Goal: Task Accomplishment & Management: Use online tool/utility

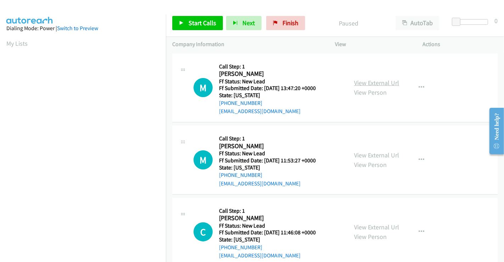
click at [362, 81] on link "View External Url" at bounding box center [376, 83] width 45 height 8
click at [378, 153] on link "View External Url" at bounding box center [376, 155] width 45 height 8
click at [372, 227] on link "View External Url" at bounding box center [376, 227] width 45 height 8
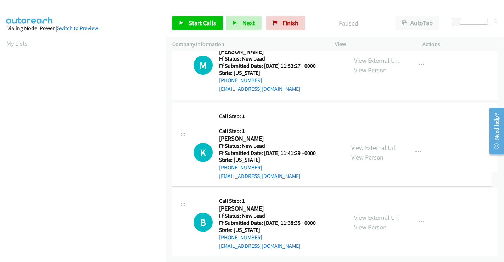
scroll to position [157, 0]
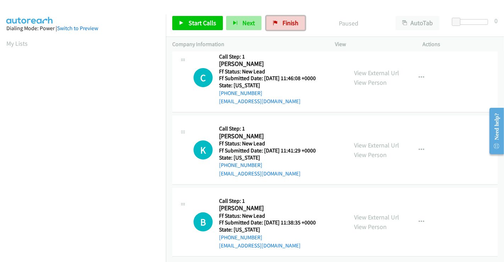
click at [277, 23] on link "Finish" at bounding box center [285, 23] width 39 height 14
